Goal: Task Accomplishment & Management: Use online tool/utility

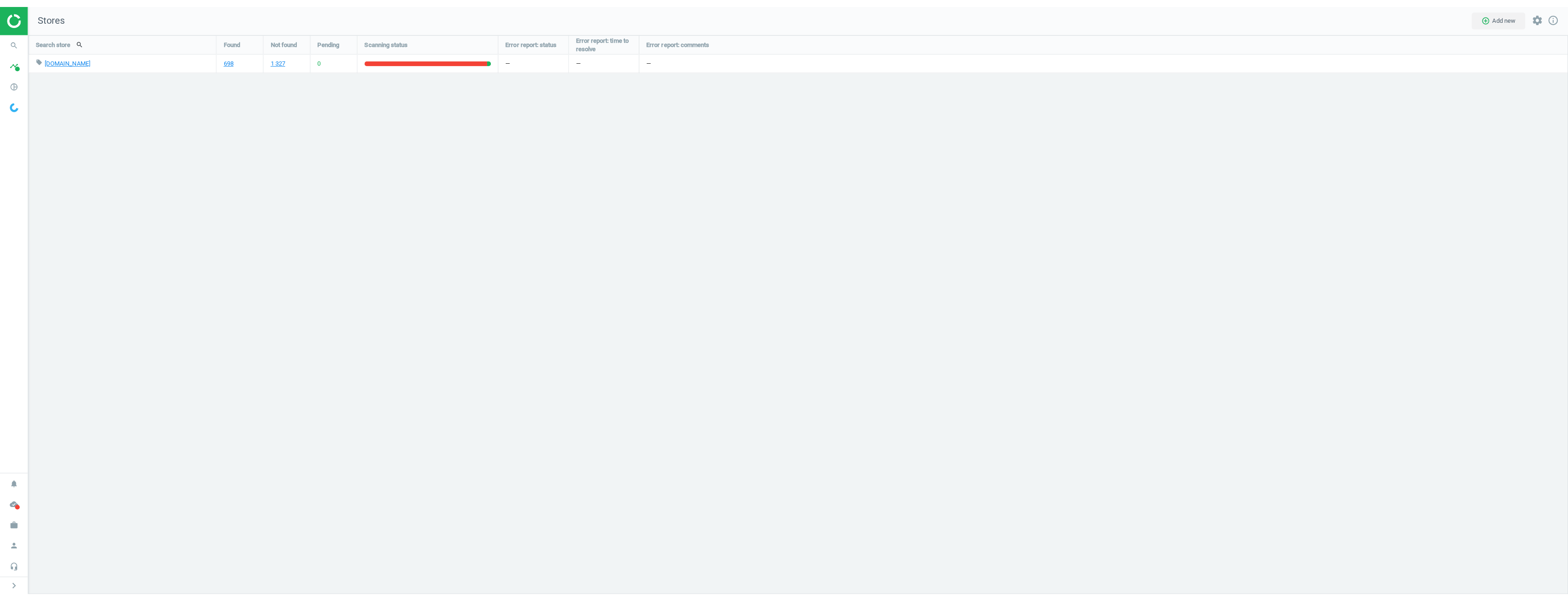
scroll to position [587, 1555]
click at [20, 571] on icon "headset_mic" at bounding box center [13, 573] width 18 height 18
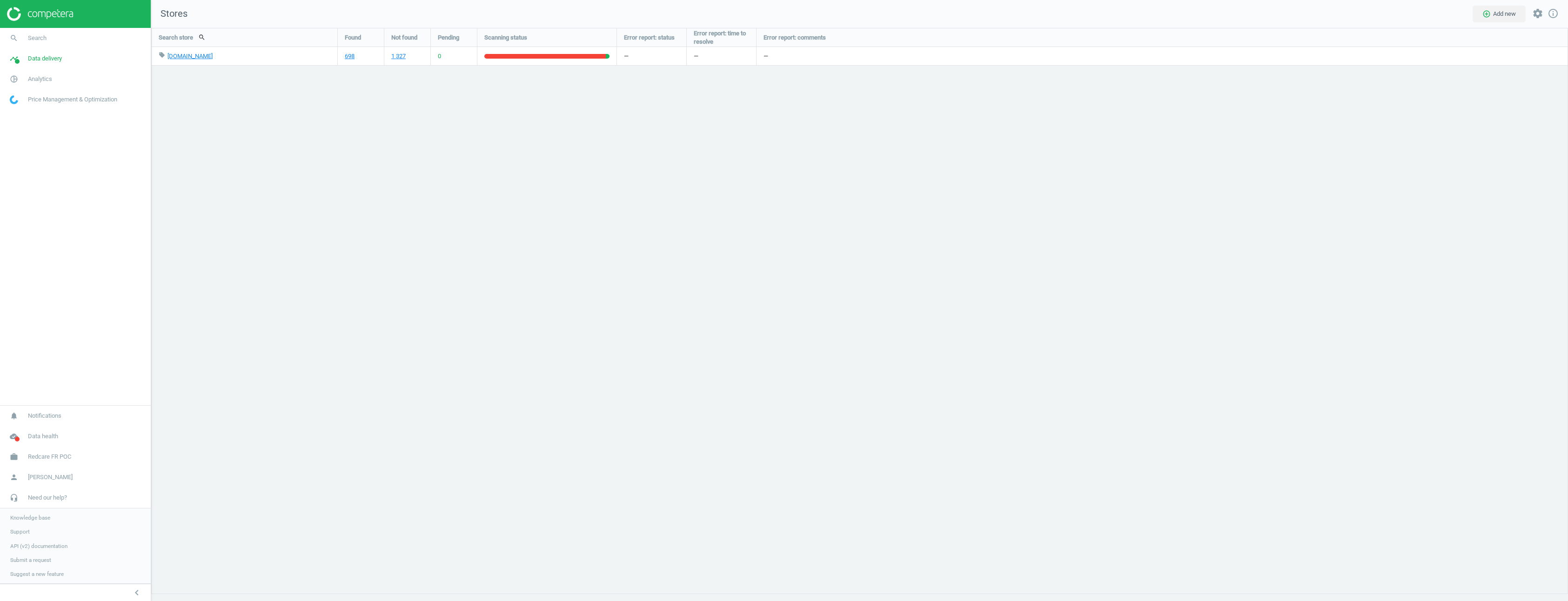
scroll to position [5, 5]
click at [29, 546] on span "API (v2) documentation" at bounding box center [39, 546] width 57 height 7
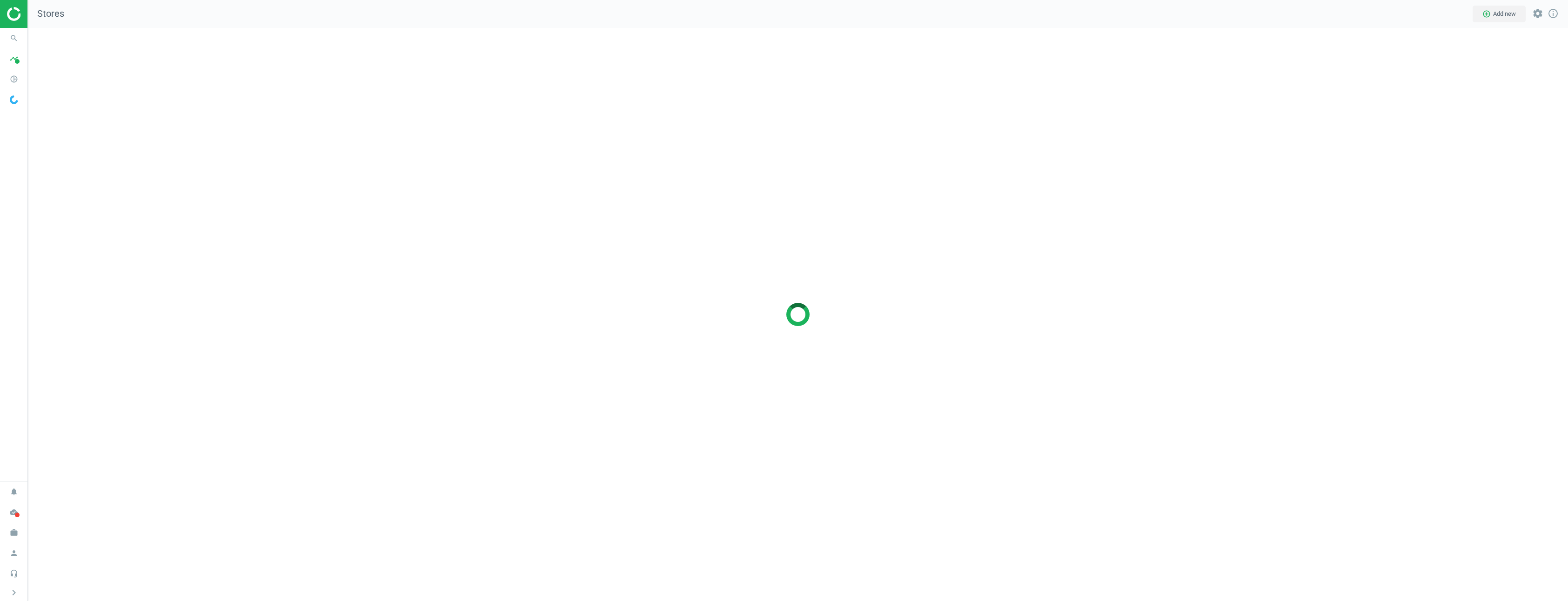
scroll to position [587, 1555]
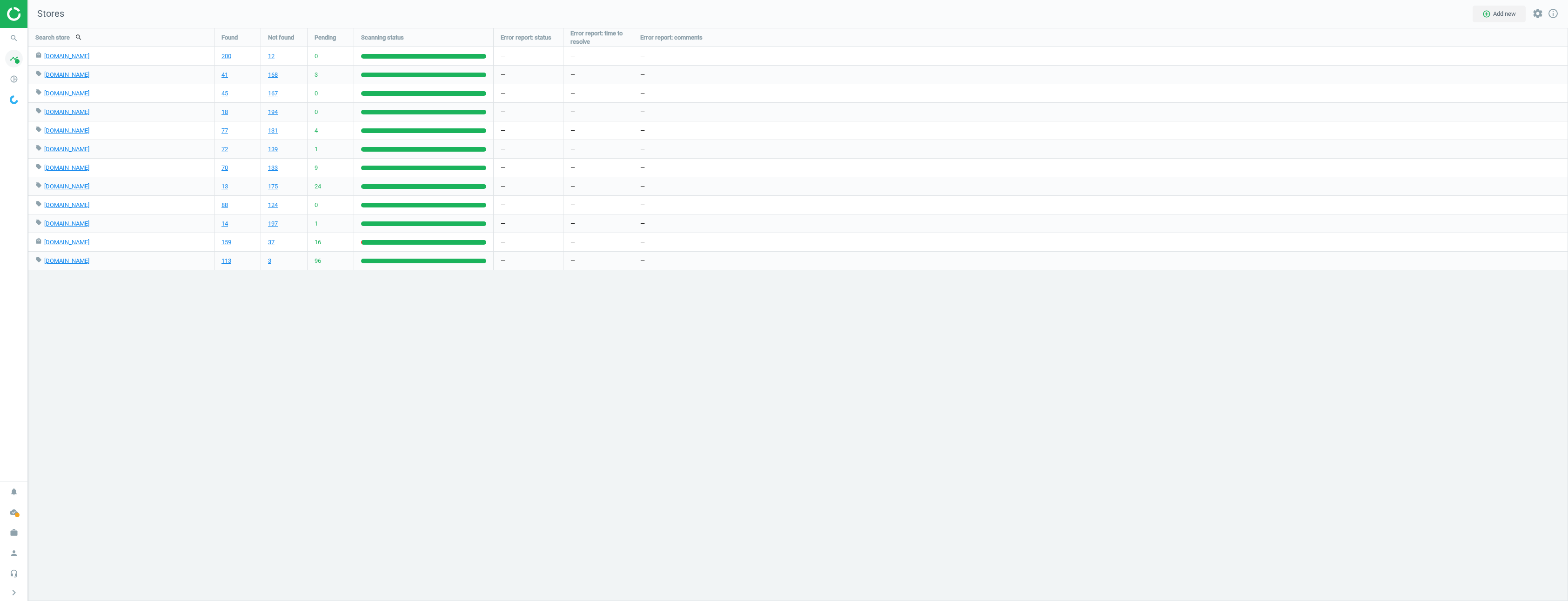
click at [14, 57] on icon "timeline" at bounding box center [13, 58] width 18 height 18
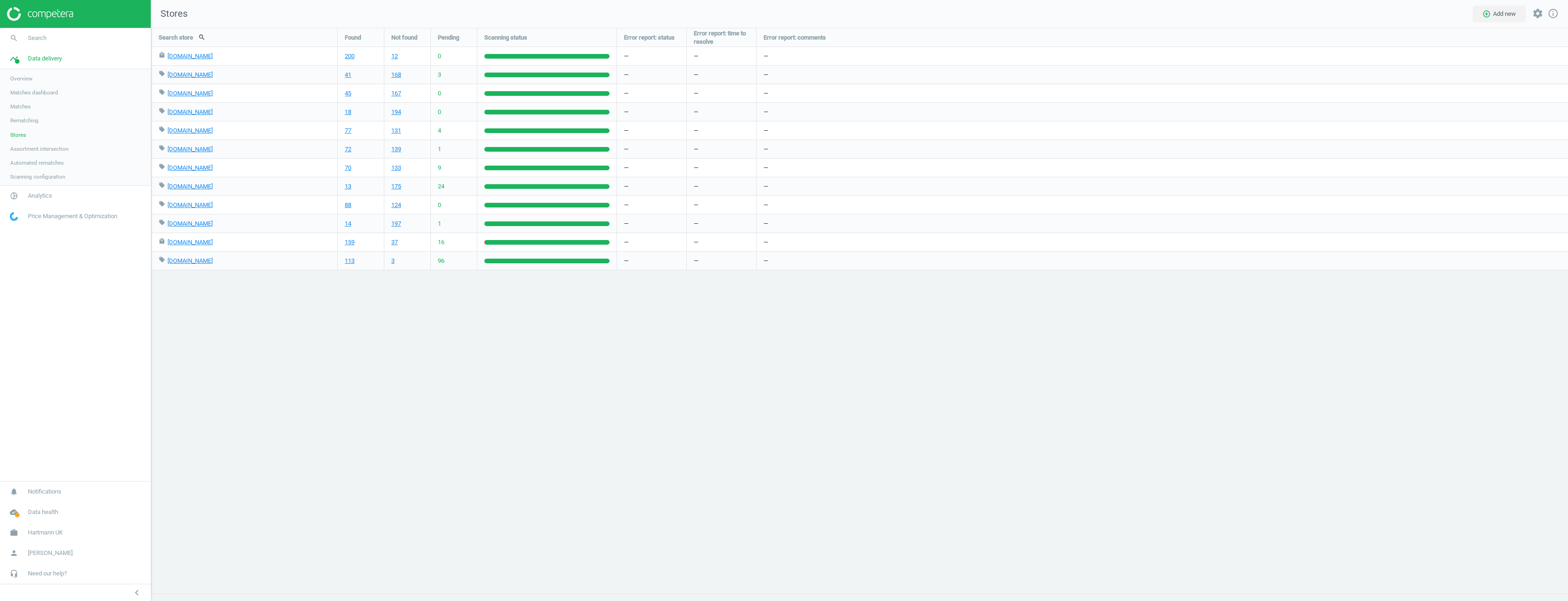
scroll to position [587, 1431]
click at [23, 105] on span "Matches" at bounding box center [21, 106] width 21 height 7
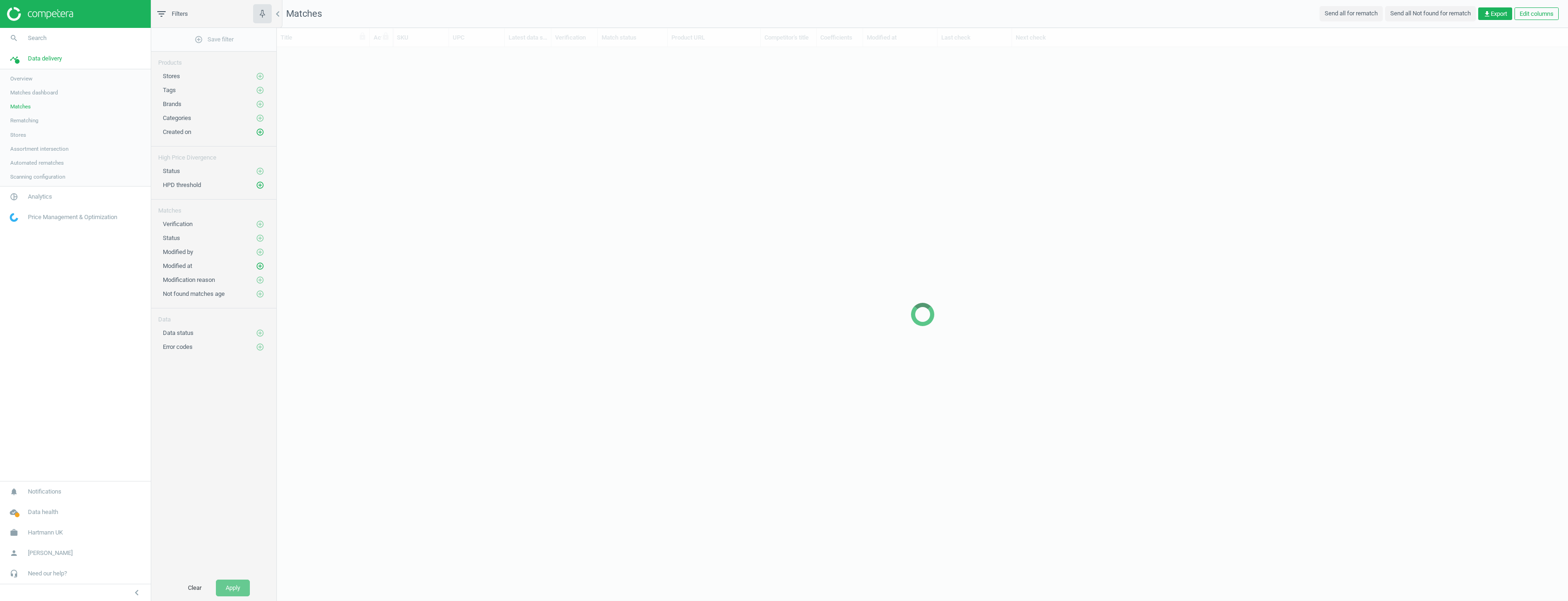
scroll to position [529, 1284]
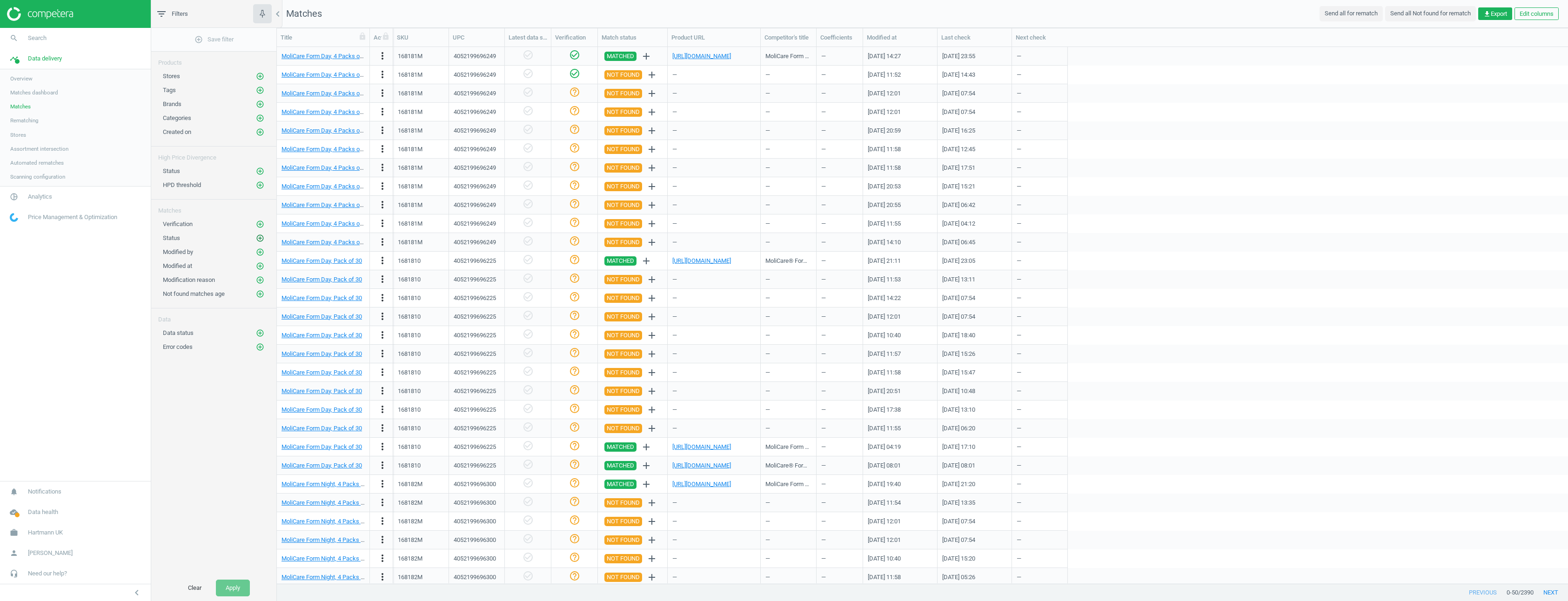
click at [259, 237] on icon "add_circle_outline" at bounding box center [260, 238] width 9 height 9
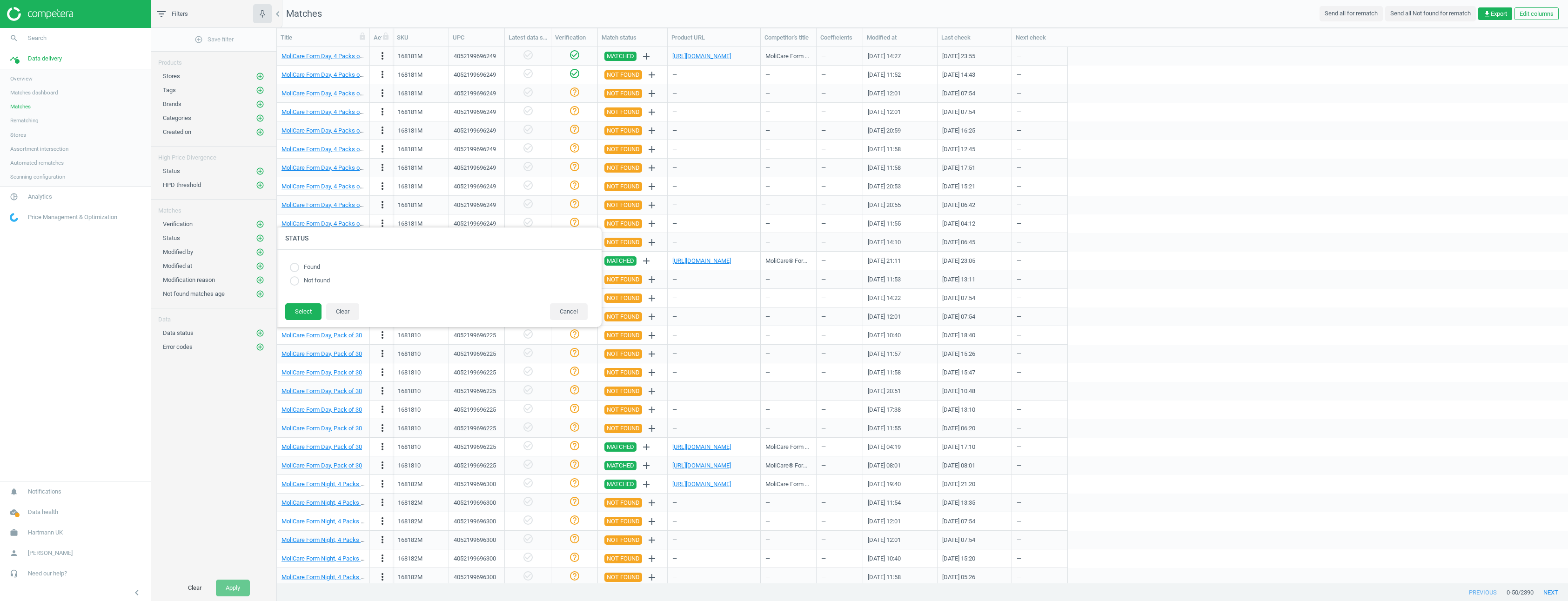
click at [294, 268] on input "radio" at bounding box center [294, 267] width 9 height 9
radio input "true"
click at [306, 311] on button "Select" at bounding box center [304, 311] width 37 height 17
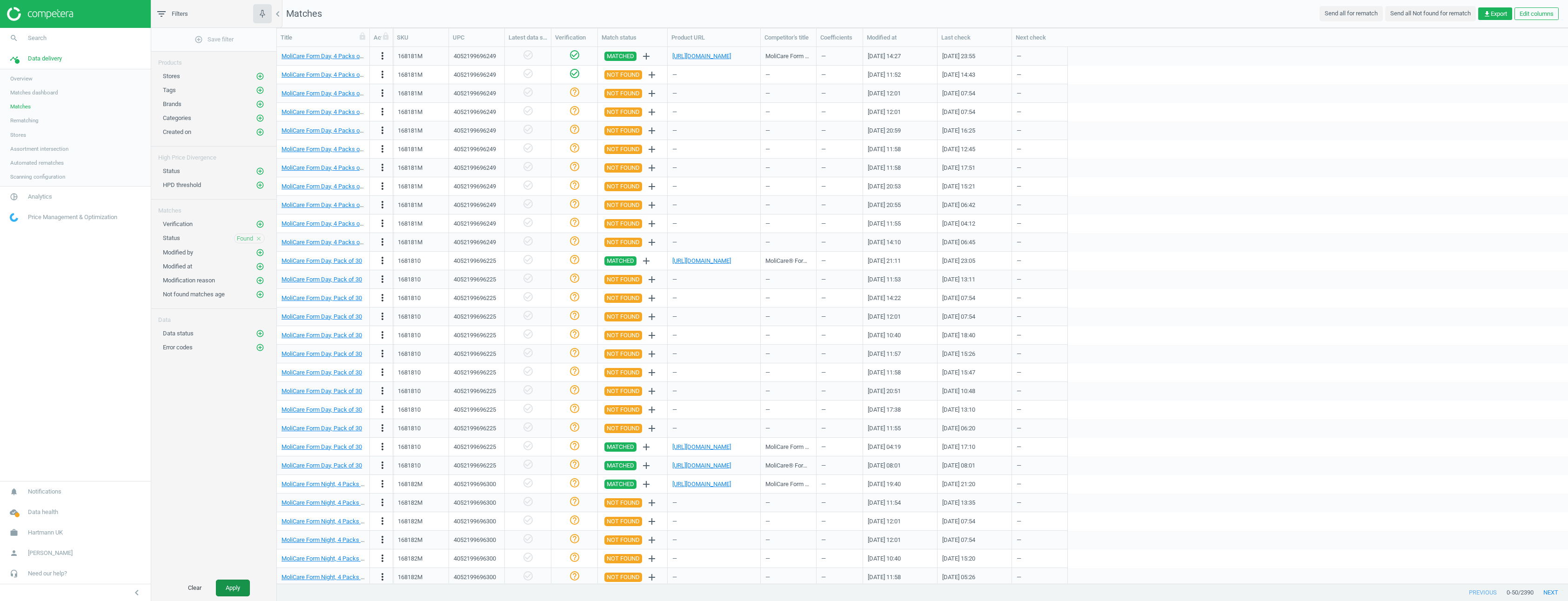
click at [237, 585] on button "Apply" at bounding box center [233, 588] width 34 height 17
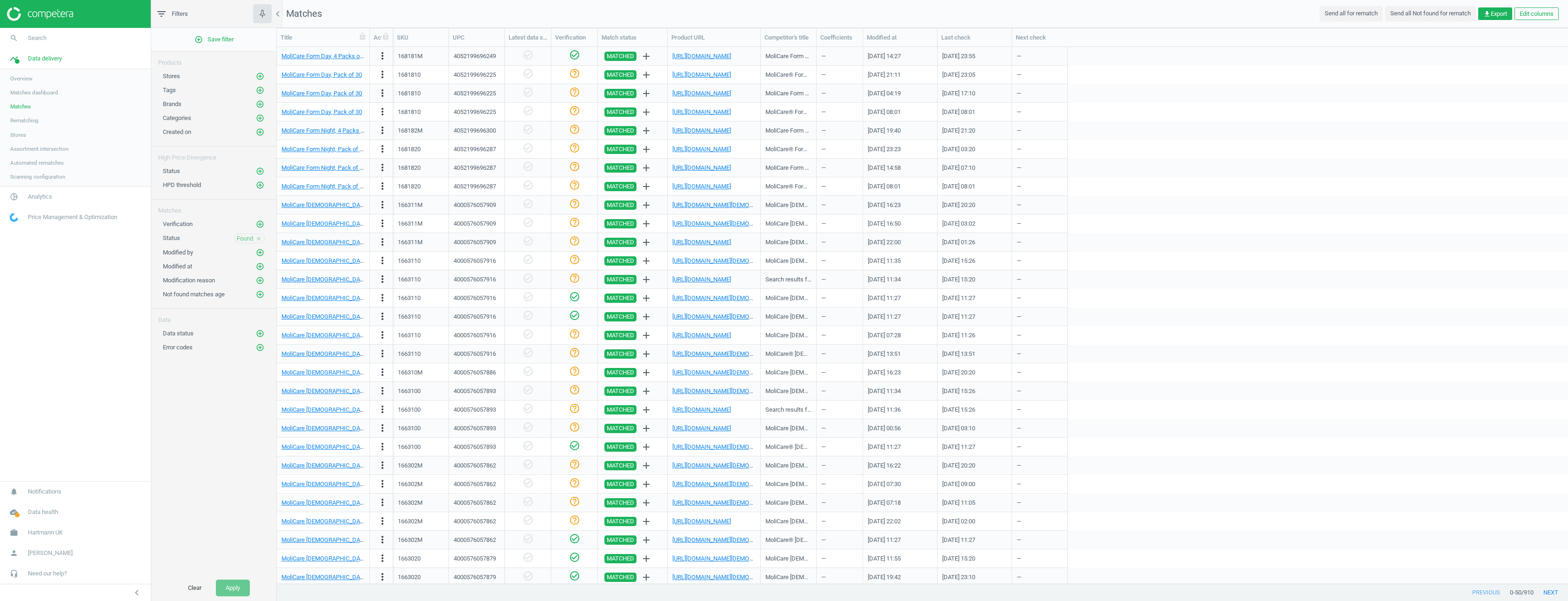
click at [256, 236] on icon "close" at bounding box center [259, 238] width 7 height 7
click at [262, 238] on icon "add_circle_outline" at bounding box center [260, 238] width 9 height 9
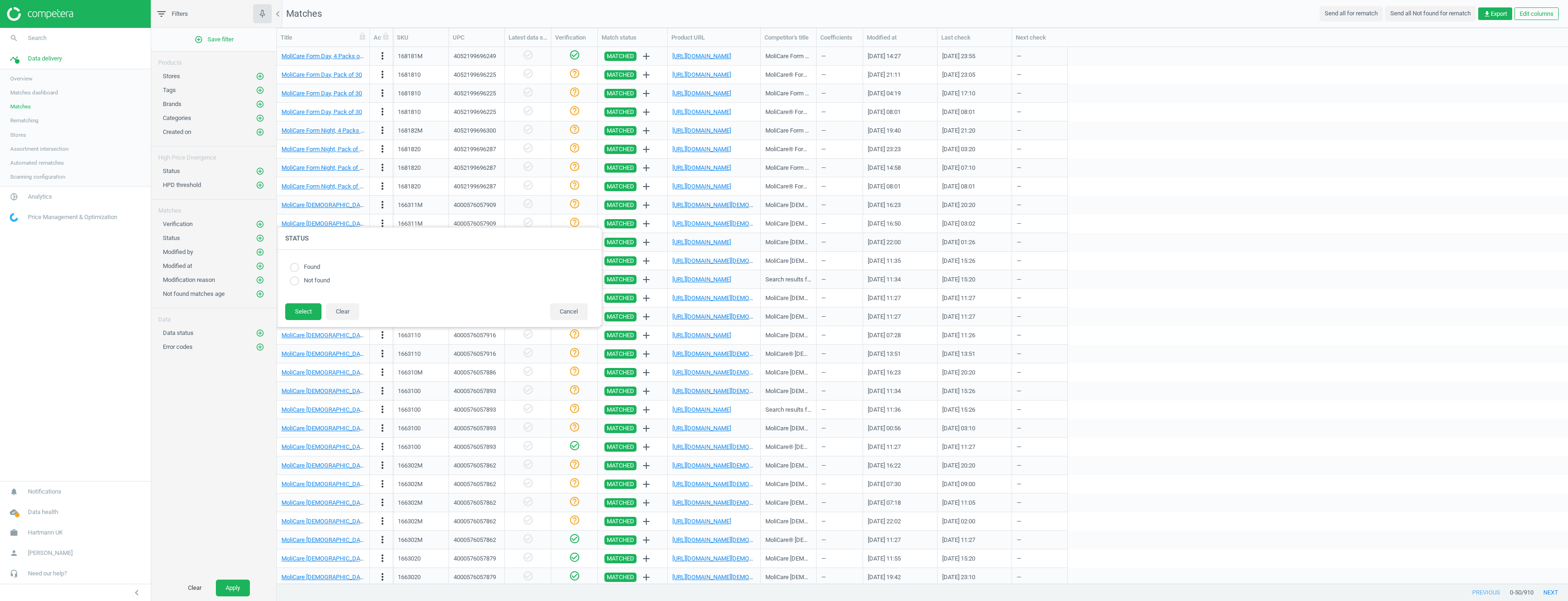
click at [293, 280] on input "radio" at bounding box center [294, 280] width 9 height 9
radio input "true"
click at [299, 309] on button "Select" at bounding box center [304, 311] width 37 height 17
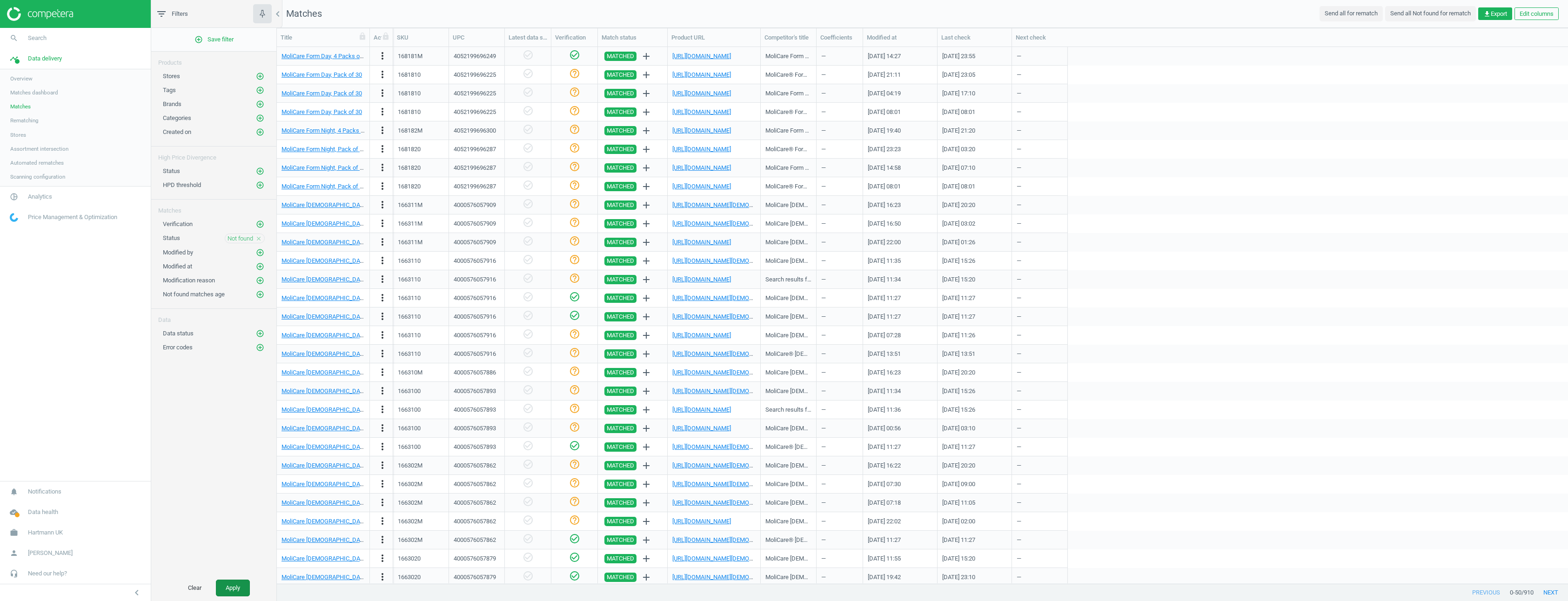
click at [228, 586] on button "Apply" at bounding box center [233, 588] width 34 height 17
